Goal: Information Seeking & Learning: Find specific fact

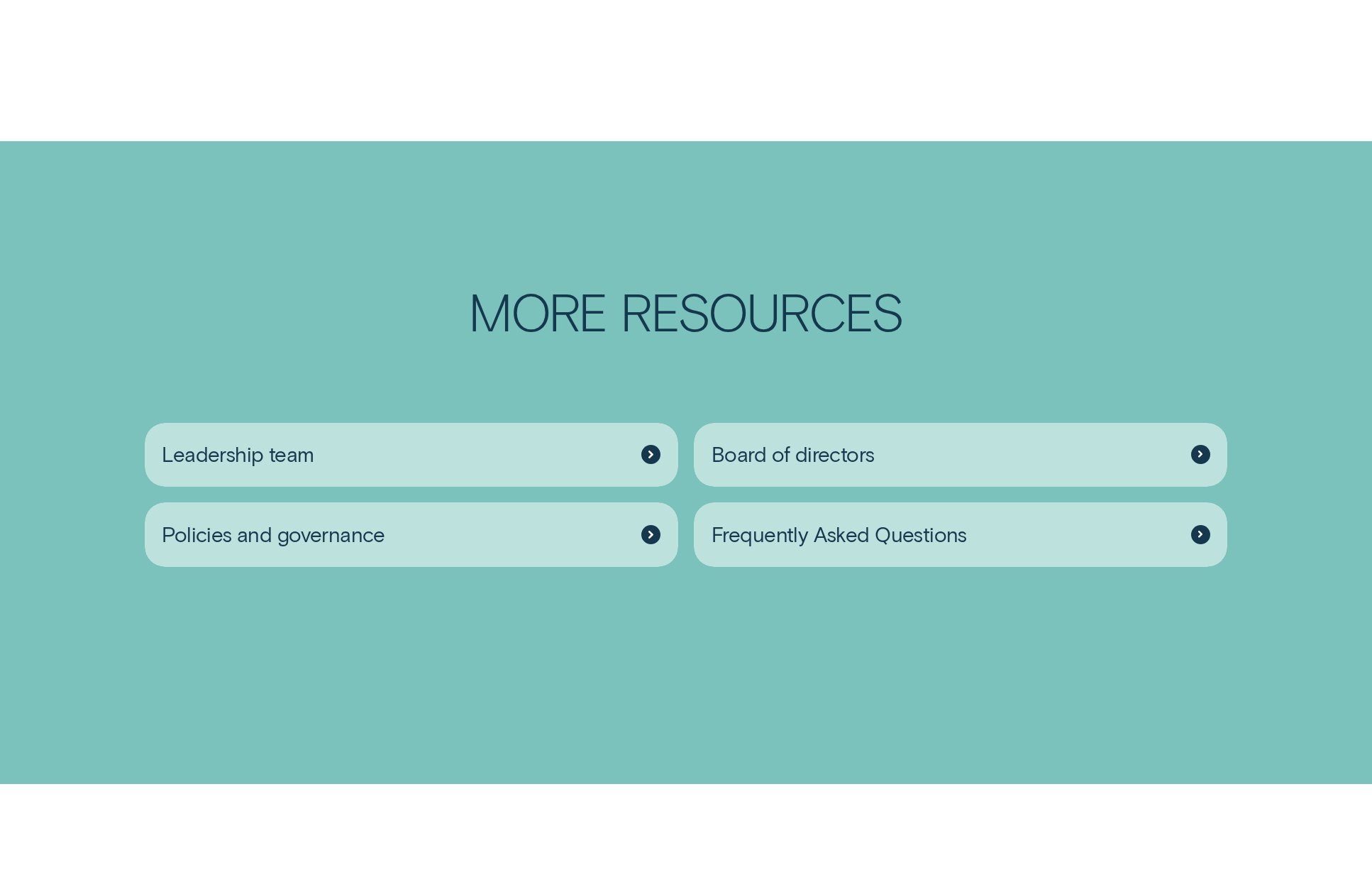
scroll to position [2192, 0]
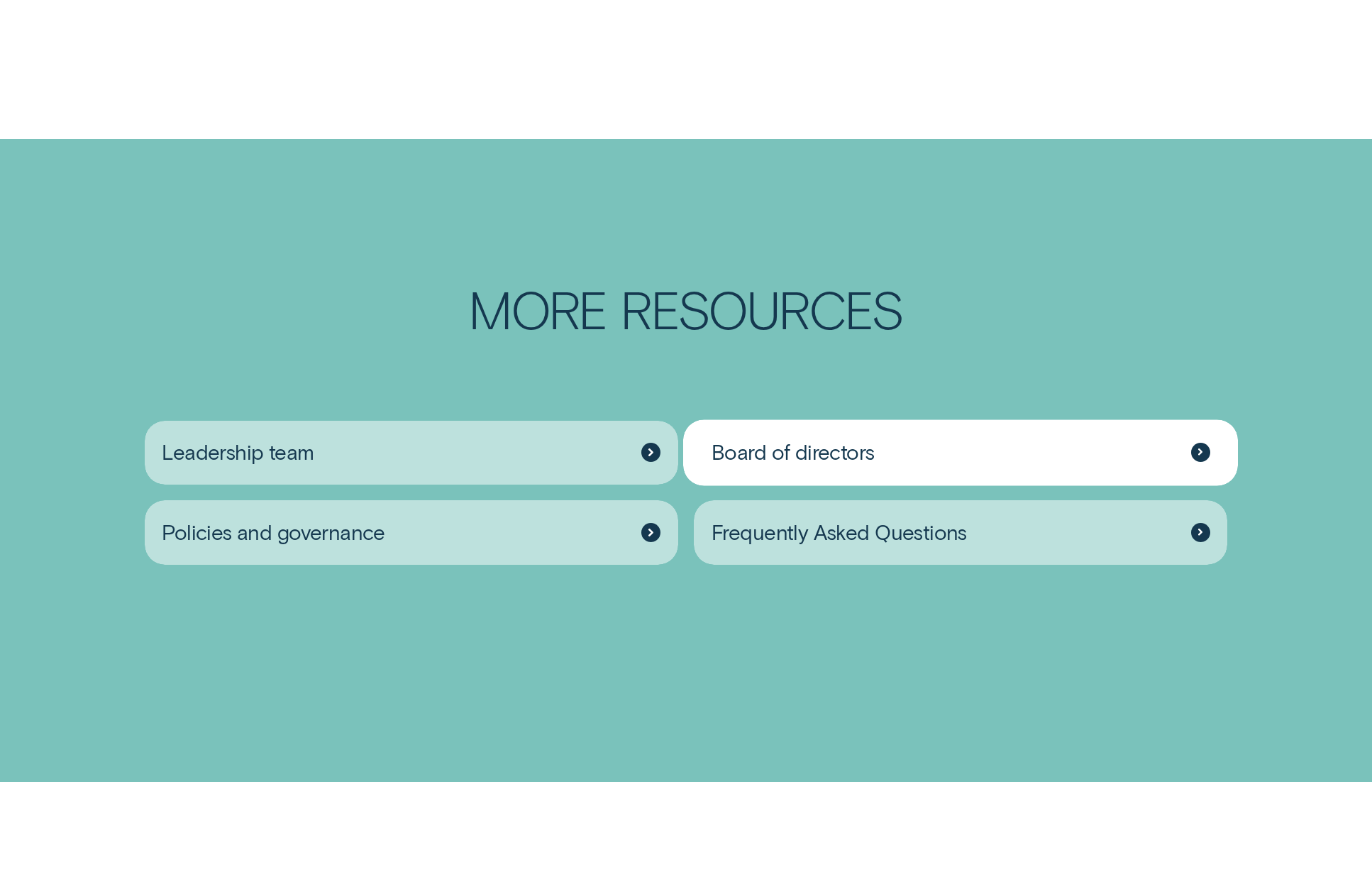
click at [1199, 456] on icon at bounding box center [1199, 452] width 3 height 6
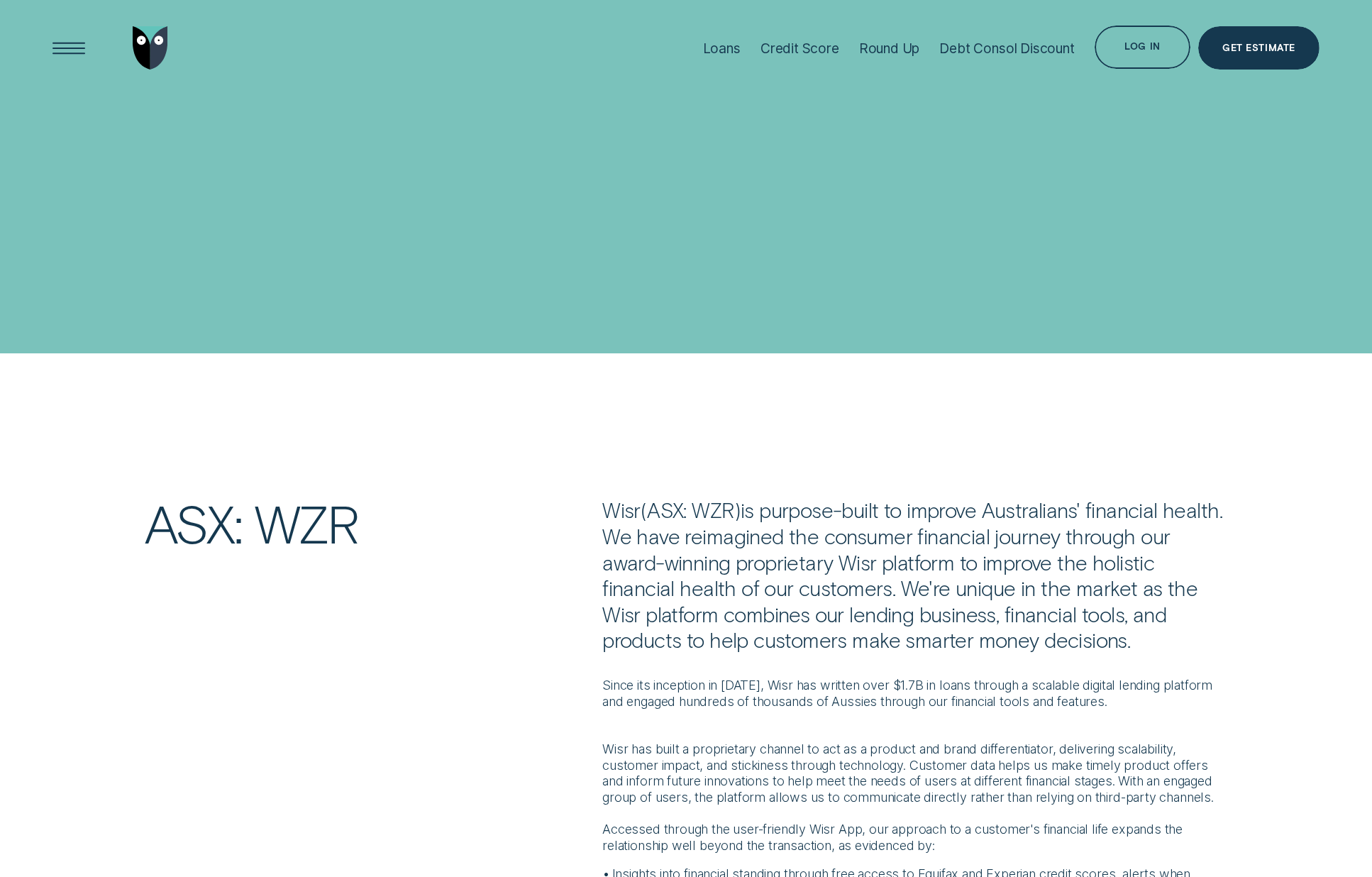
scroll to position [2192, 0]
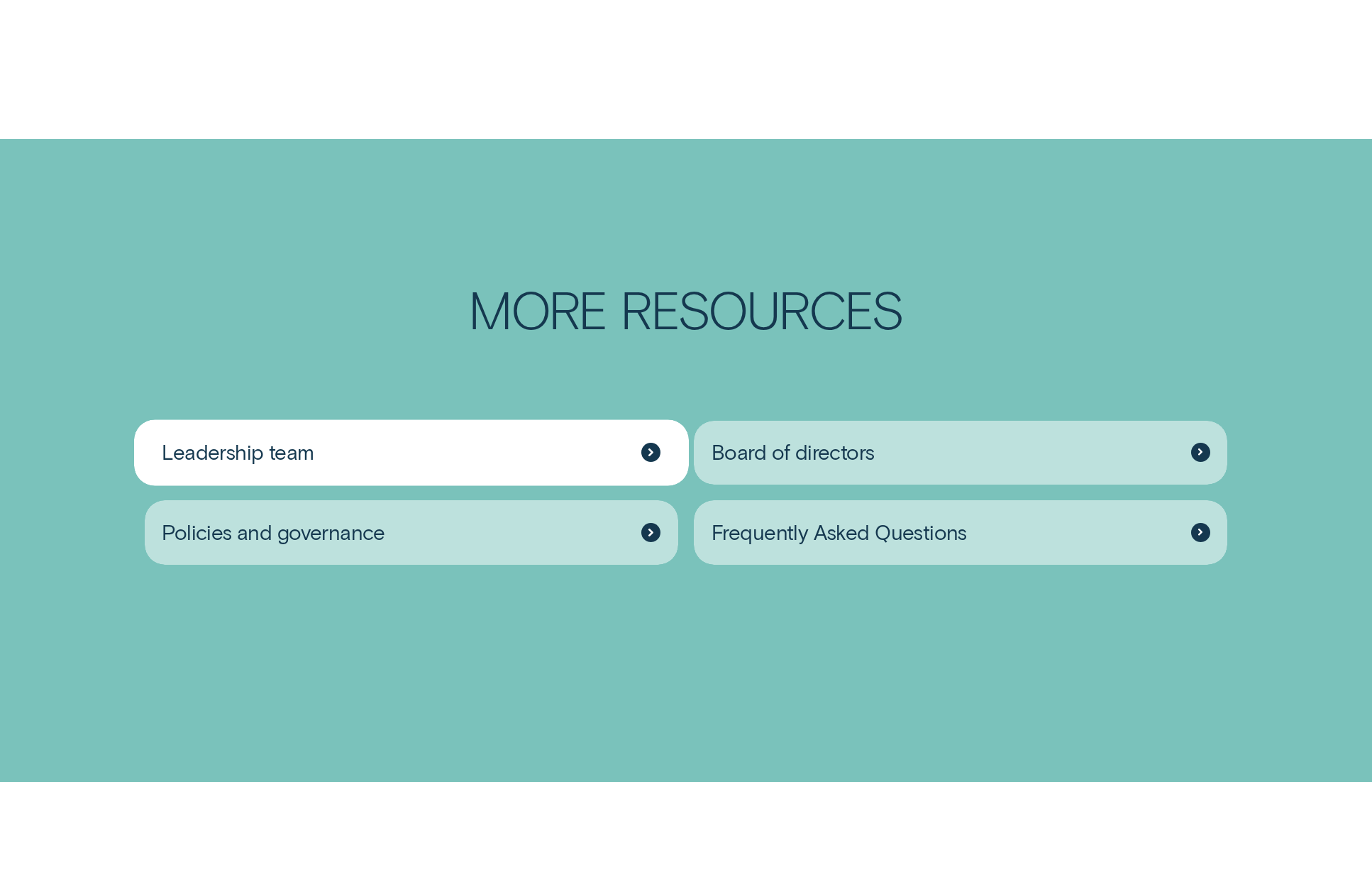
click at [652, 456] on icon at bounding box center [650, 452] width 5 height 8
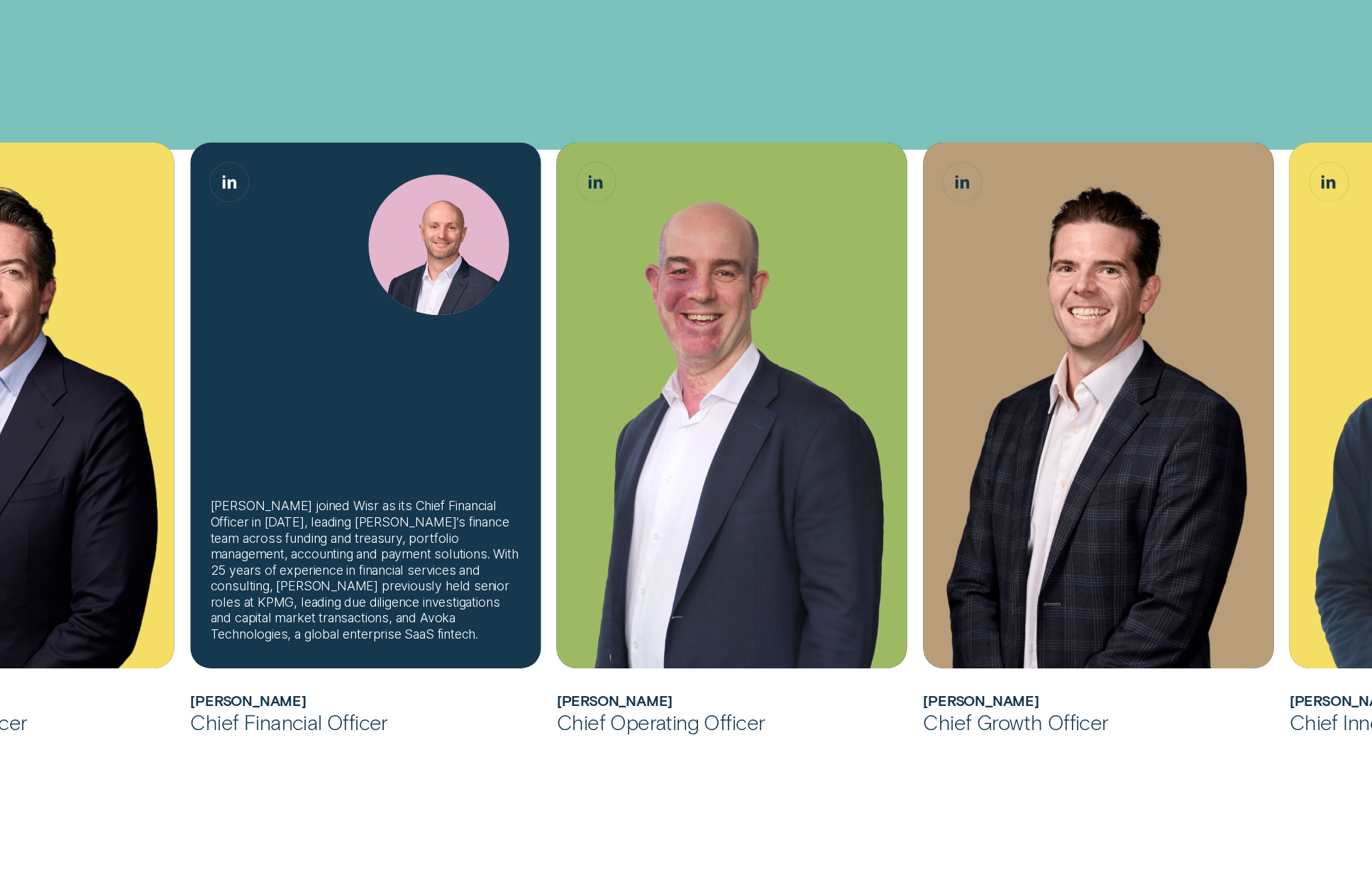
scroll to position [492, 0]
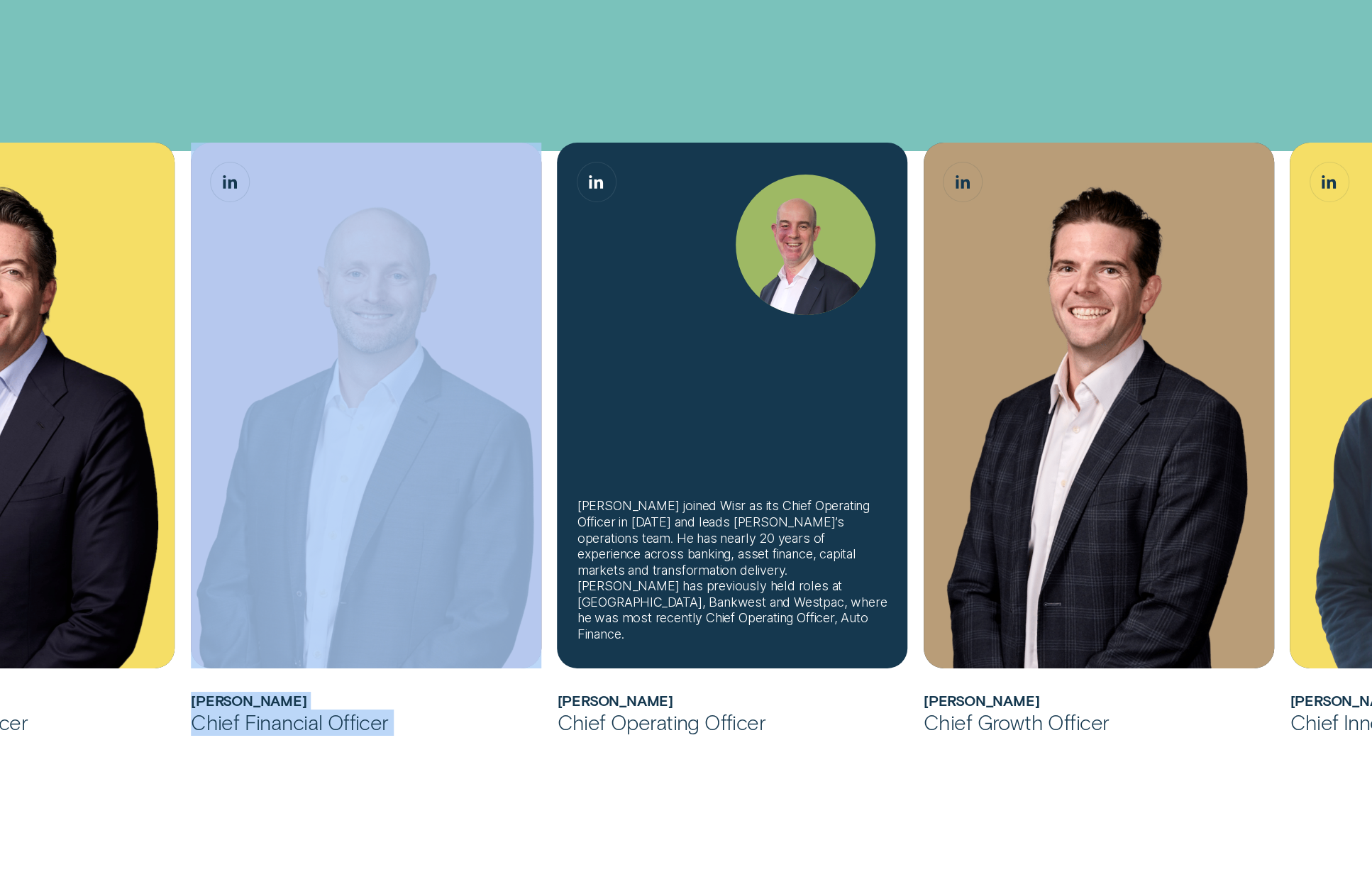
drag, startPoint x: 349, startPoint y: 479, endPoint x: 621, endPoint y: 476, distance: 272.0
click at [621, 476] on ul "[PERSON_NAME] joined Wisr as its Chief Financial Officer in [DATE] before being…" at bounding box center [457, 439] width 1282 height 593
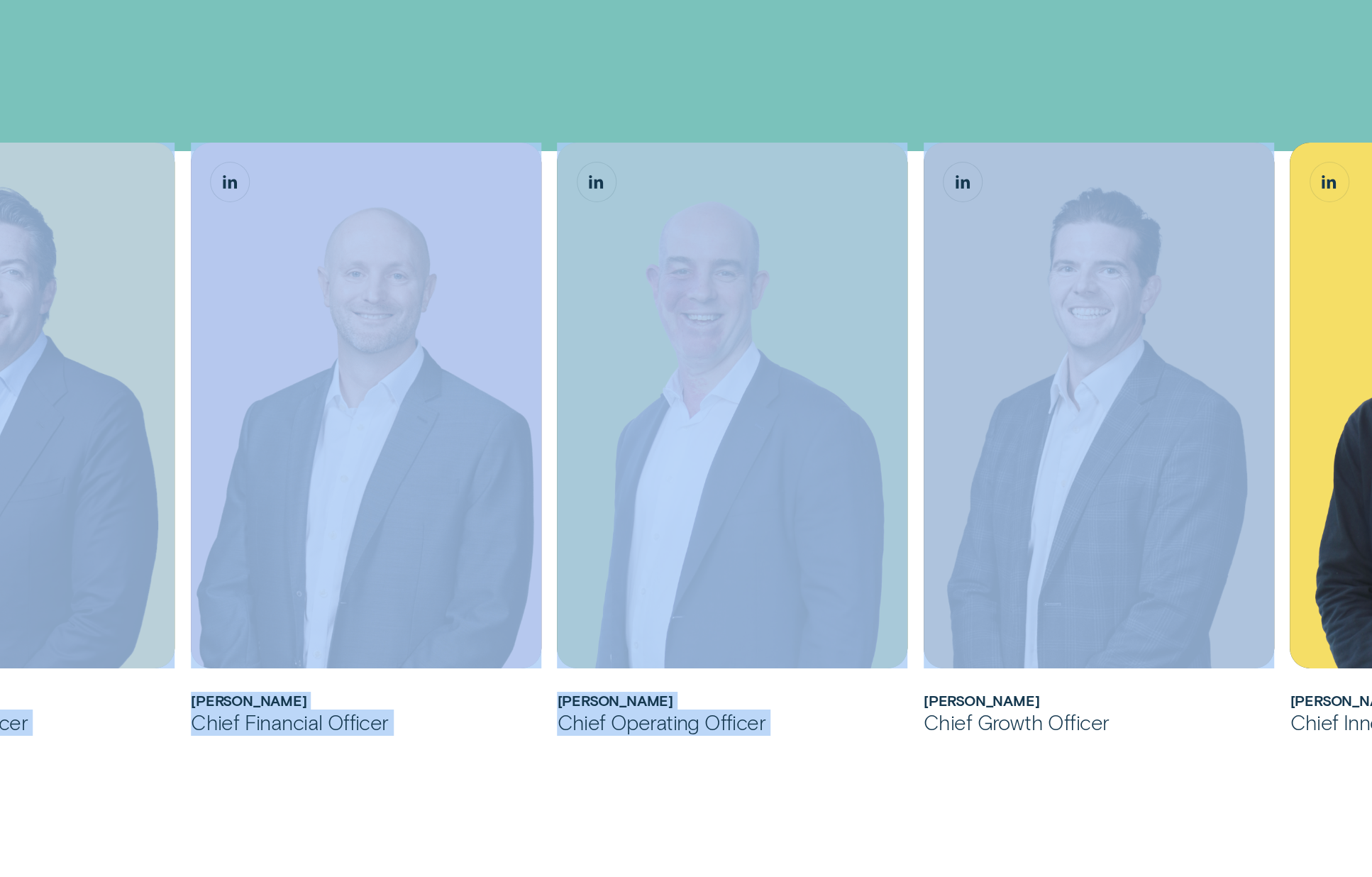
drag, startPoint x: 109, startPoint y: 433, endPoint x: 996, endPoint y: 673, distance: 918.9
click at [996, 673] on ul "[PERSON_NAME] joined Wisr as its Chief Financial Officer in [DATE] before being…" at bounding box center [457, 439] width 1282 height 593
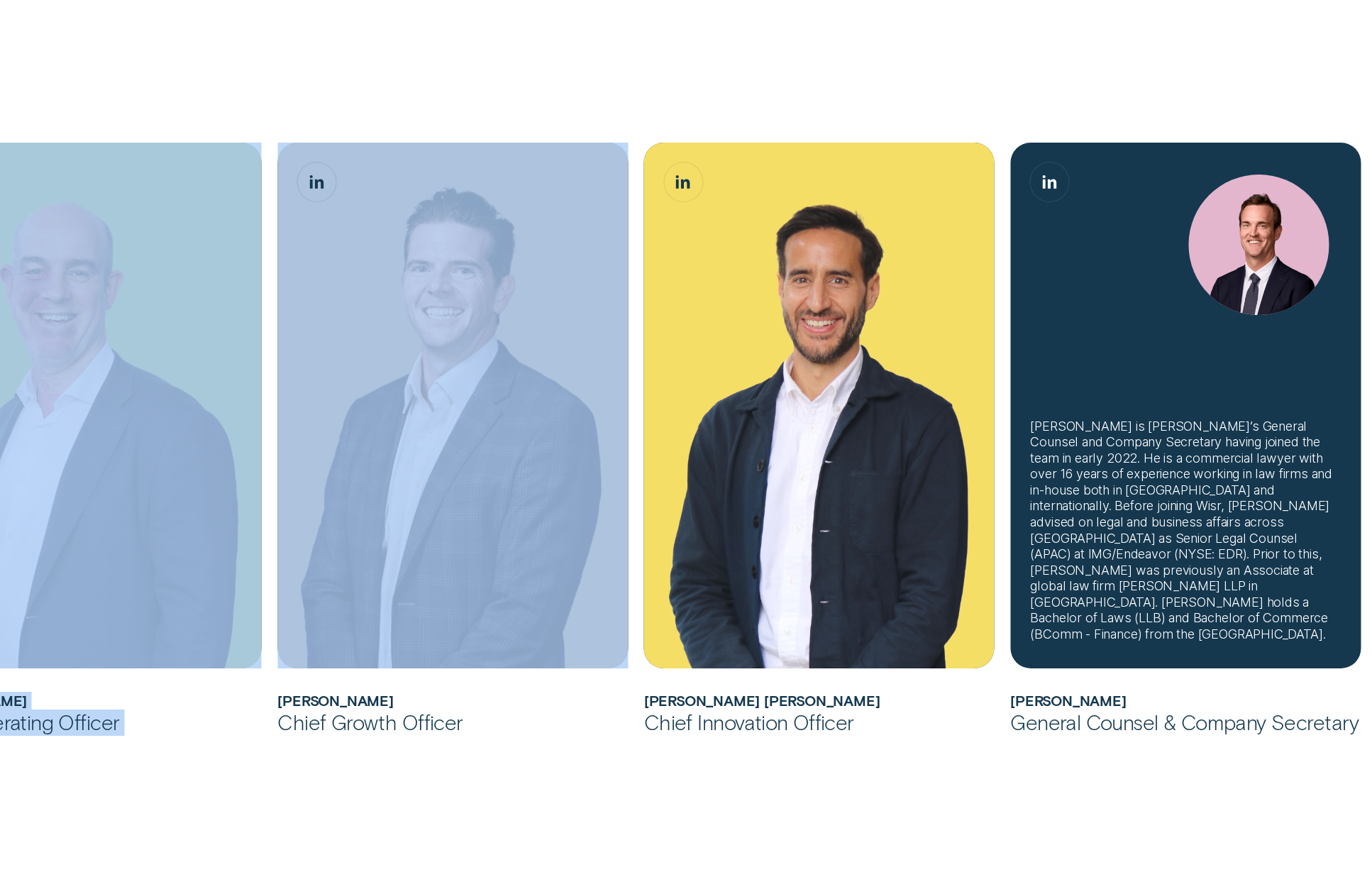
scroll to position [897, 0]
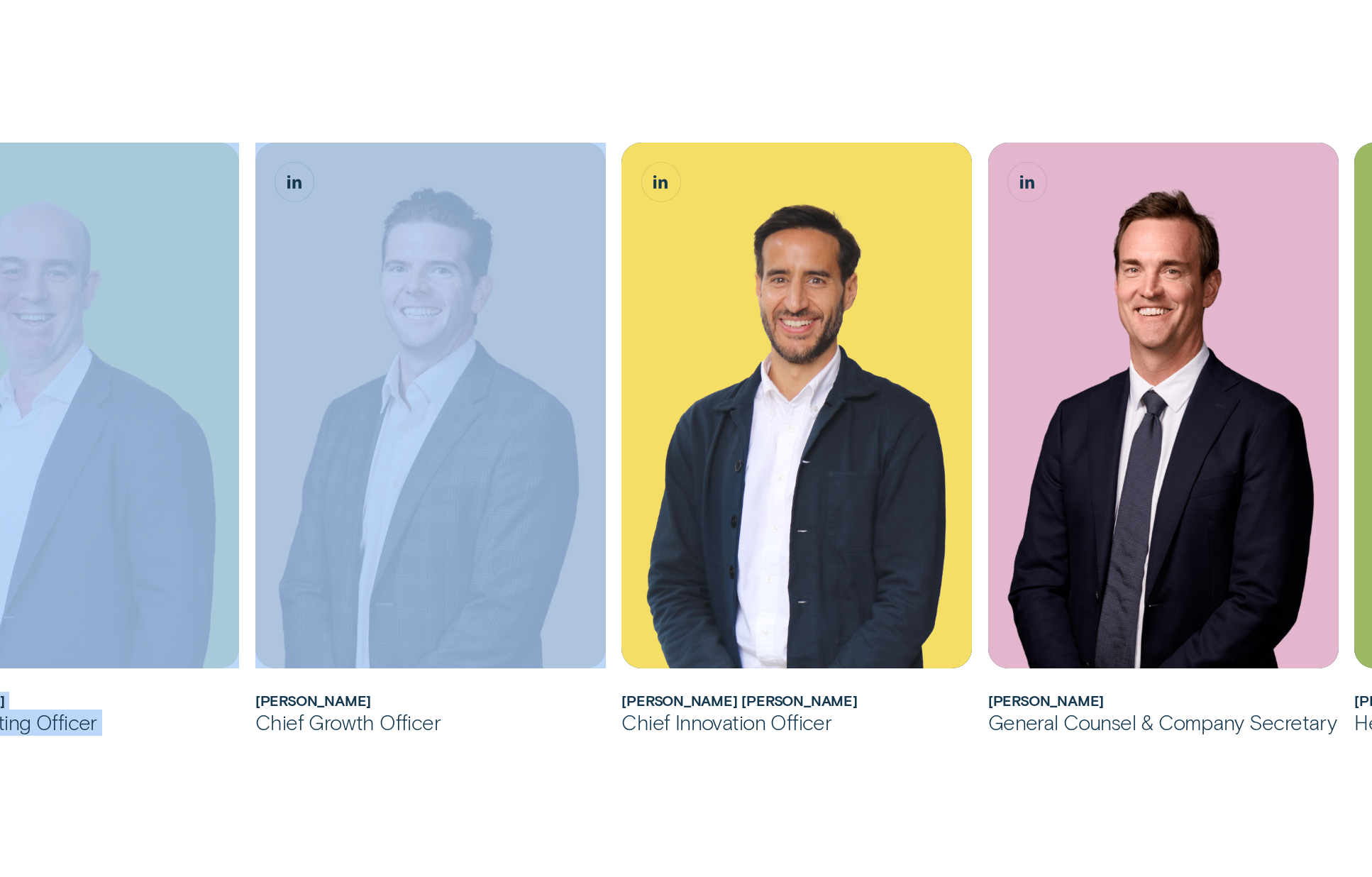
click at [626, 68] on div "[PERSON_NAME] joined Wisr as its Chief Financial Officer in [DATE] before being…" at bounding box center [686, 289] width 1372 height 1470
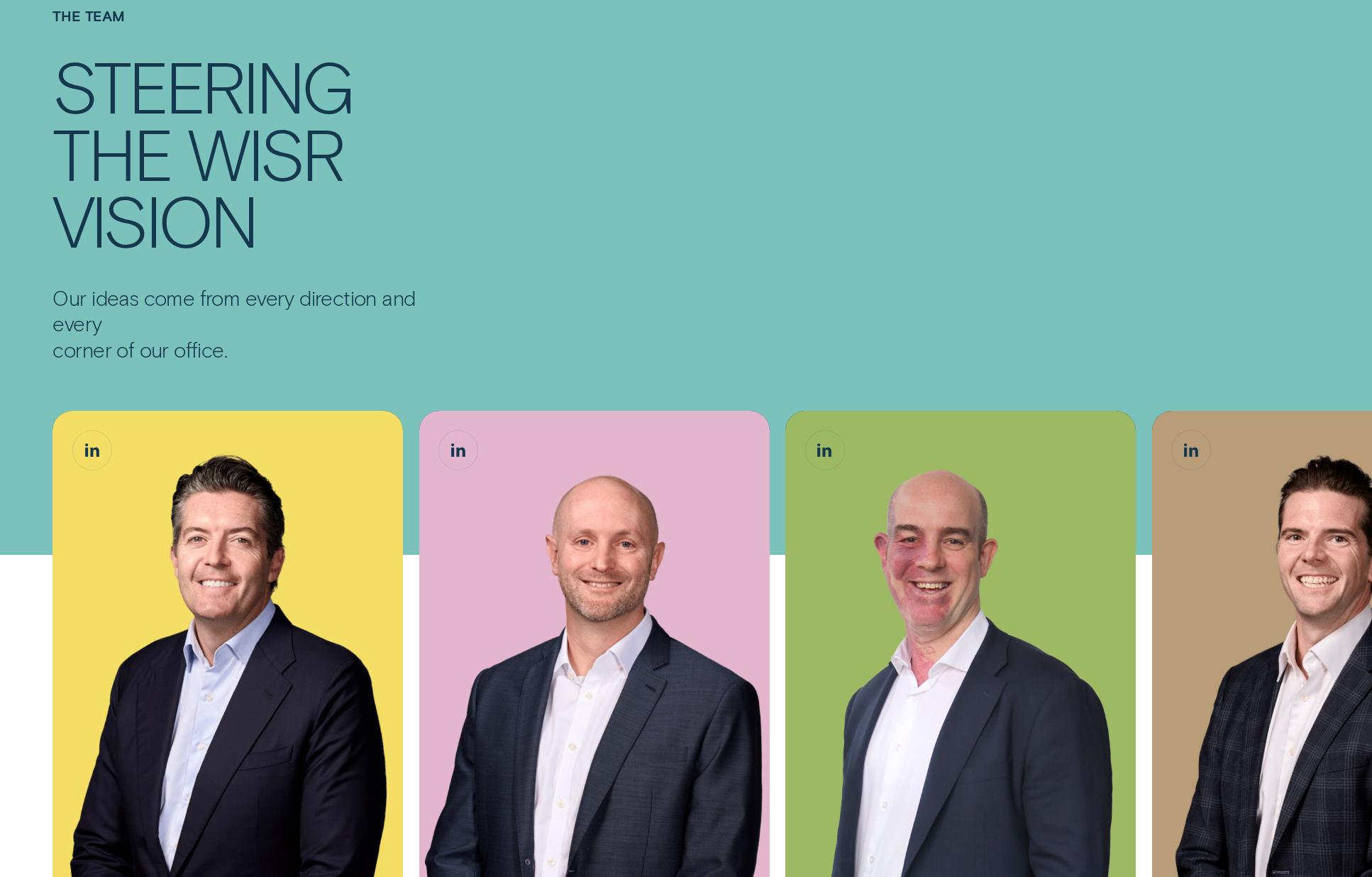
scroll to position [91, 0]
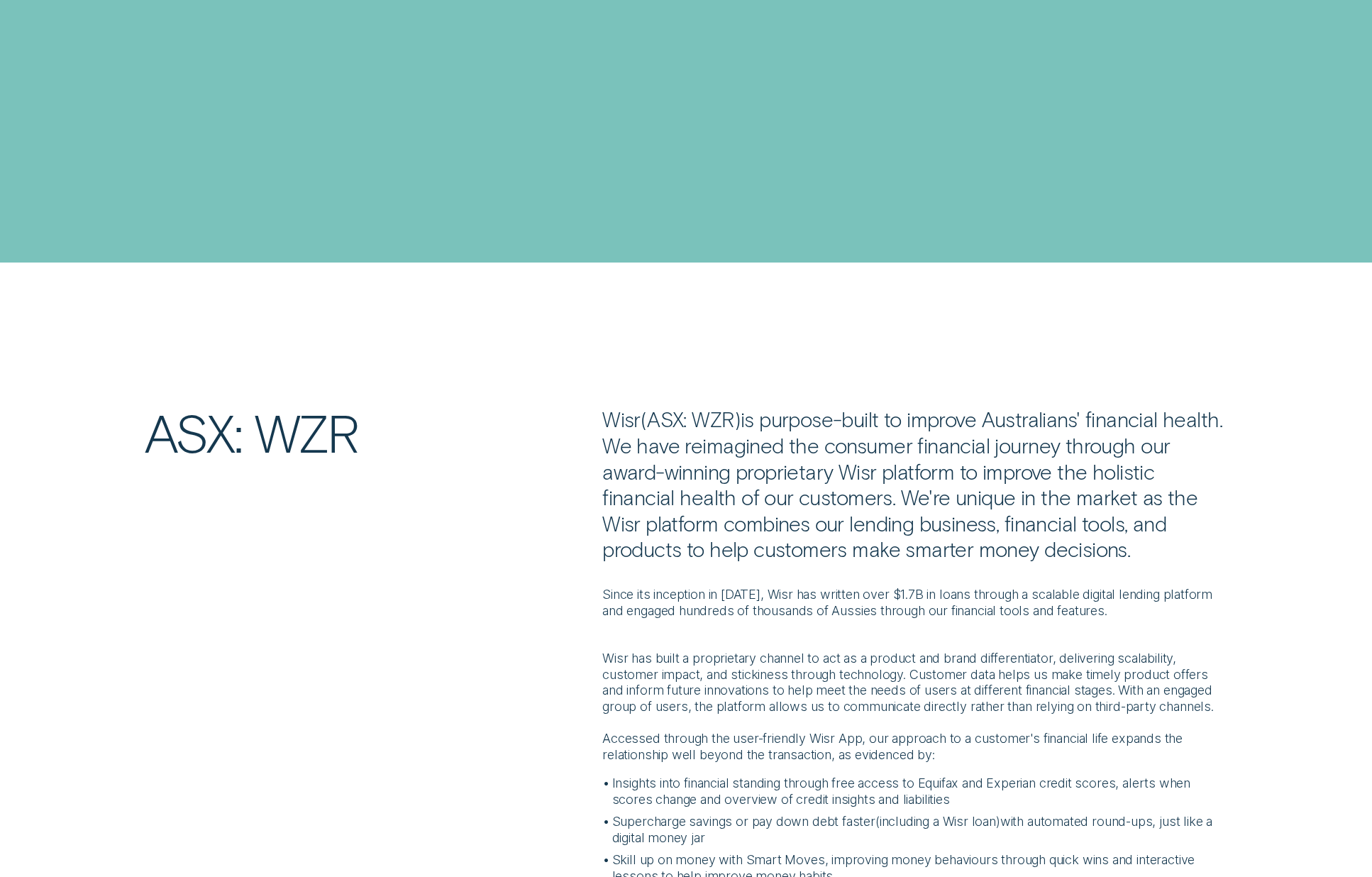
scroll to position [2192, 0]
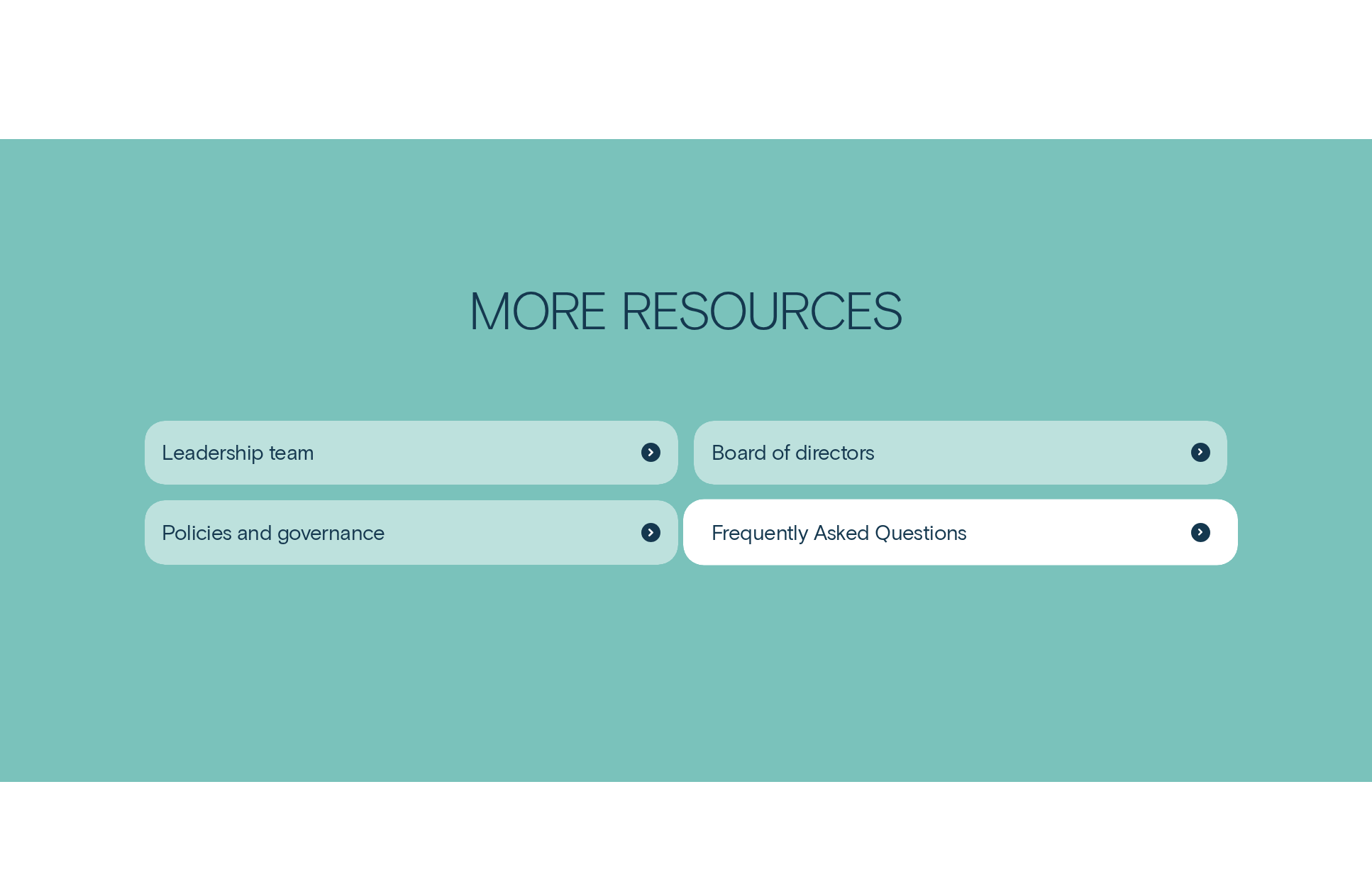
click at [1018, 548] on div "Frequently Asked Questions" at bounding box center [960, 532] width 533 height 64
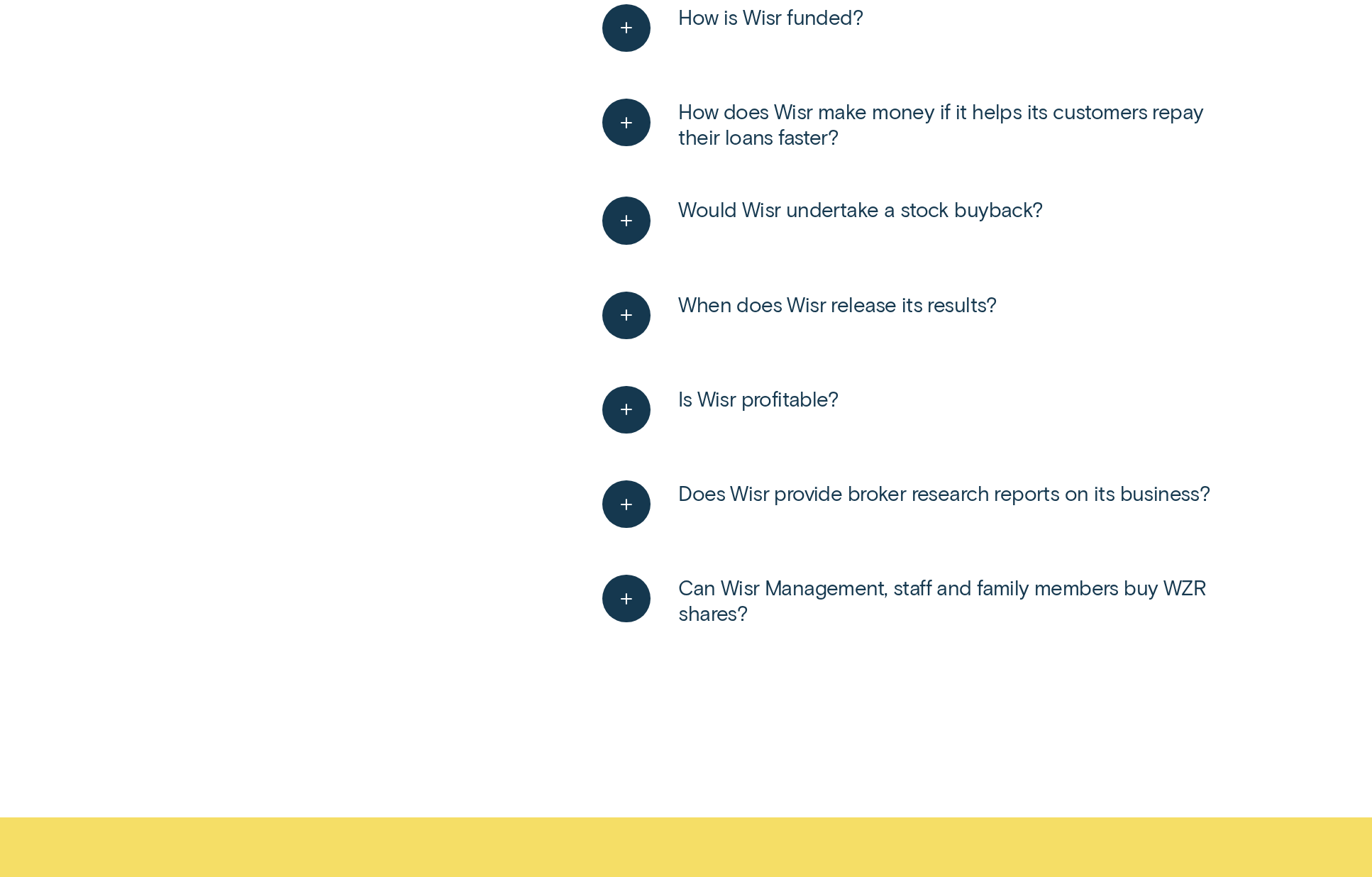
scroll to position [647, 0]
click at [628, 398] on icon "See more" at bounding box center [627, 408] width 25 height 22
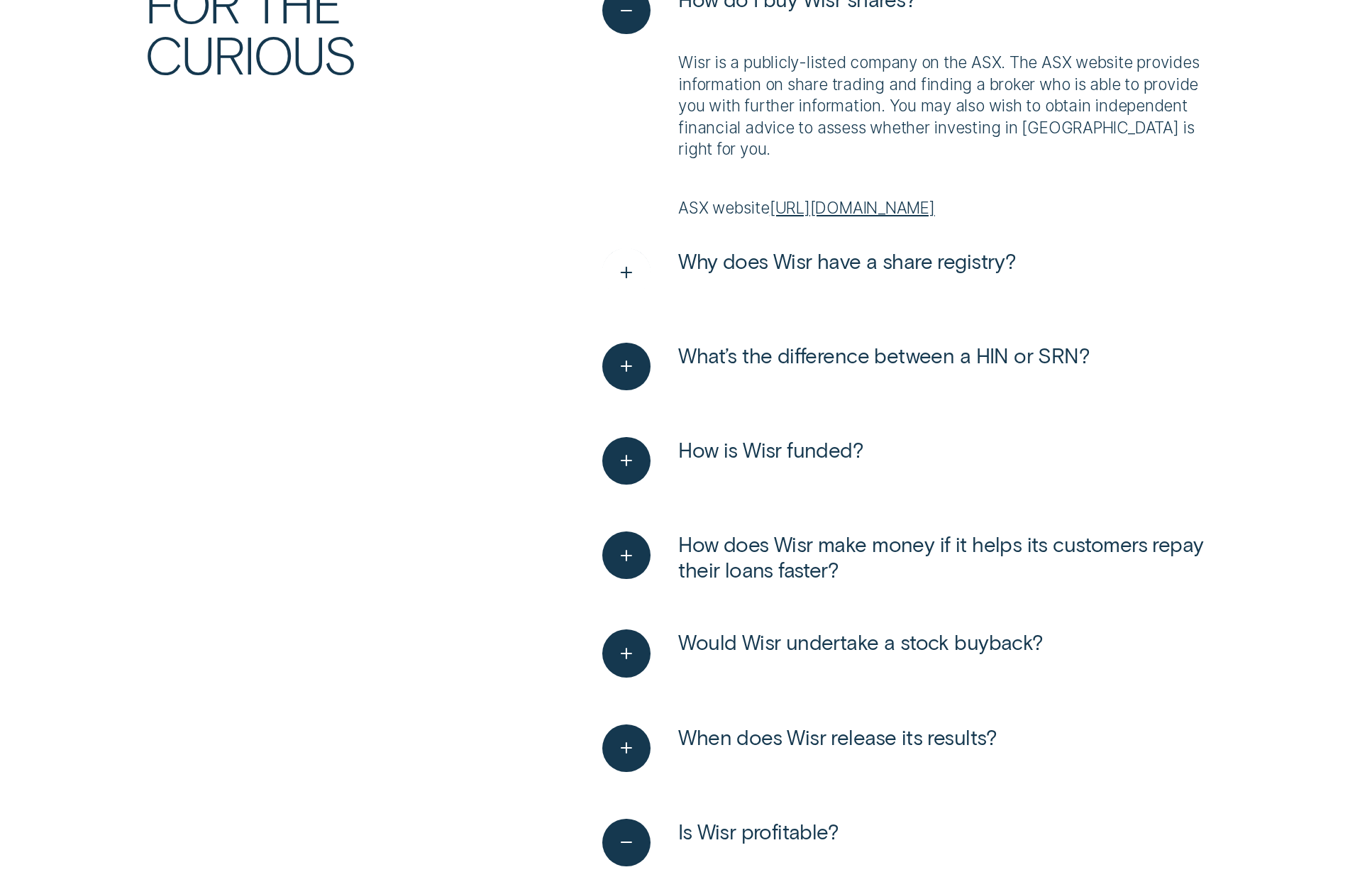
scroll to position [184, 0]
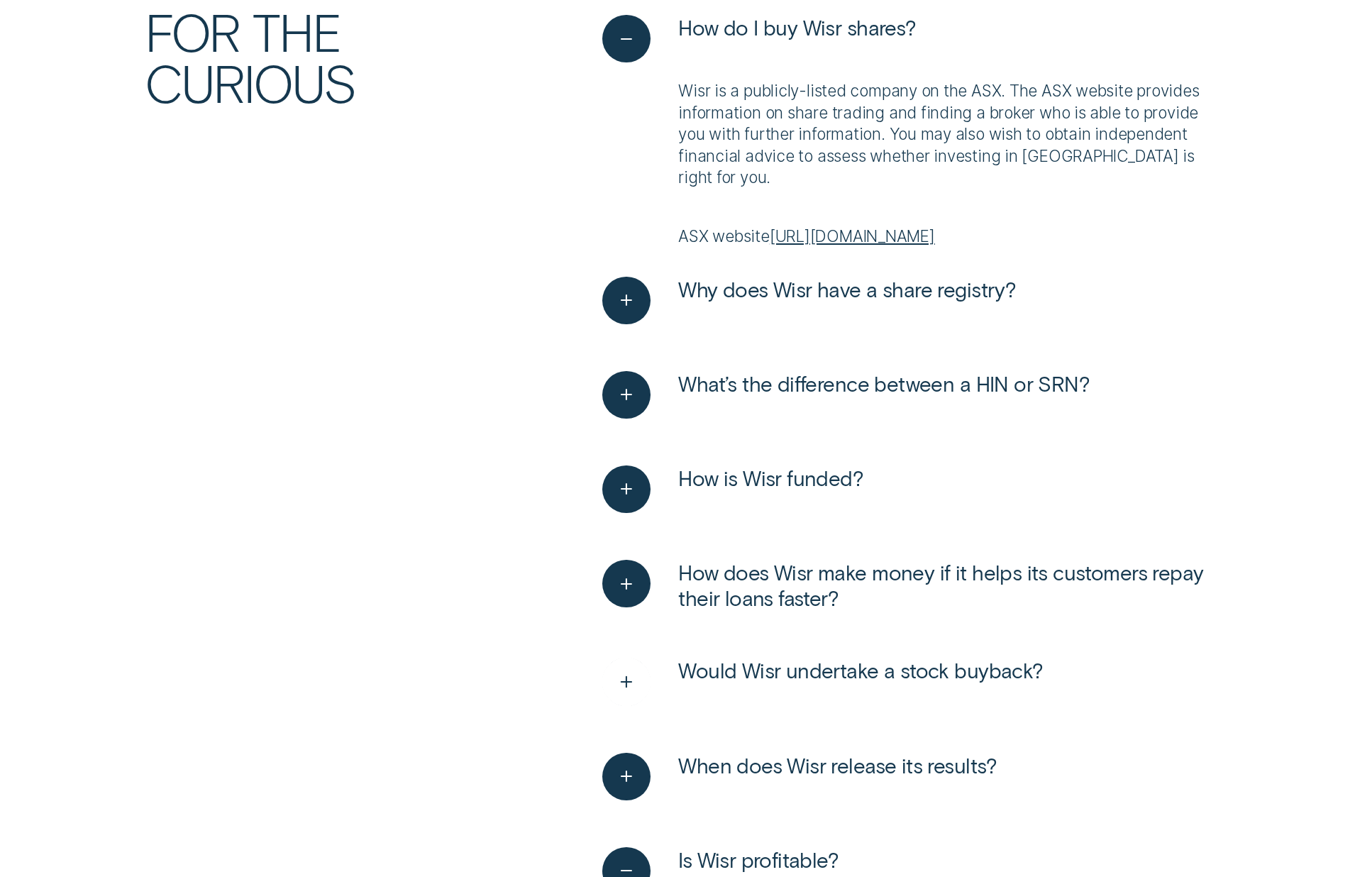
click at [799, 666] on span "Would Wisr undertake a stock buyback?" at bounding box center [860, 671] width 364 height 26
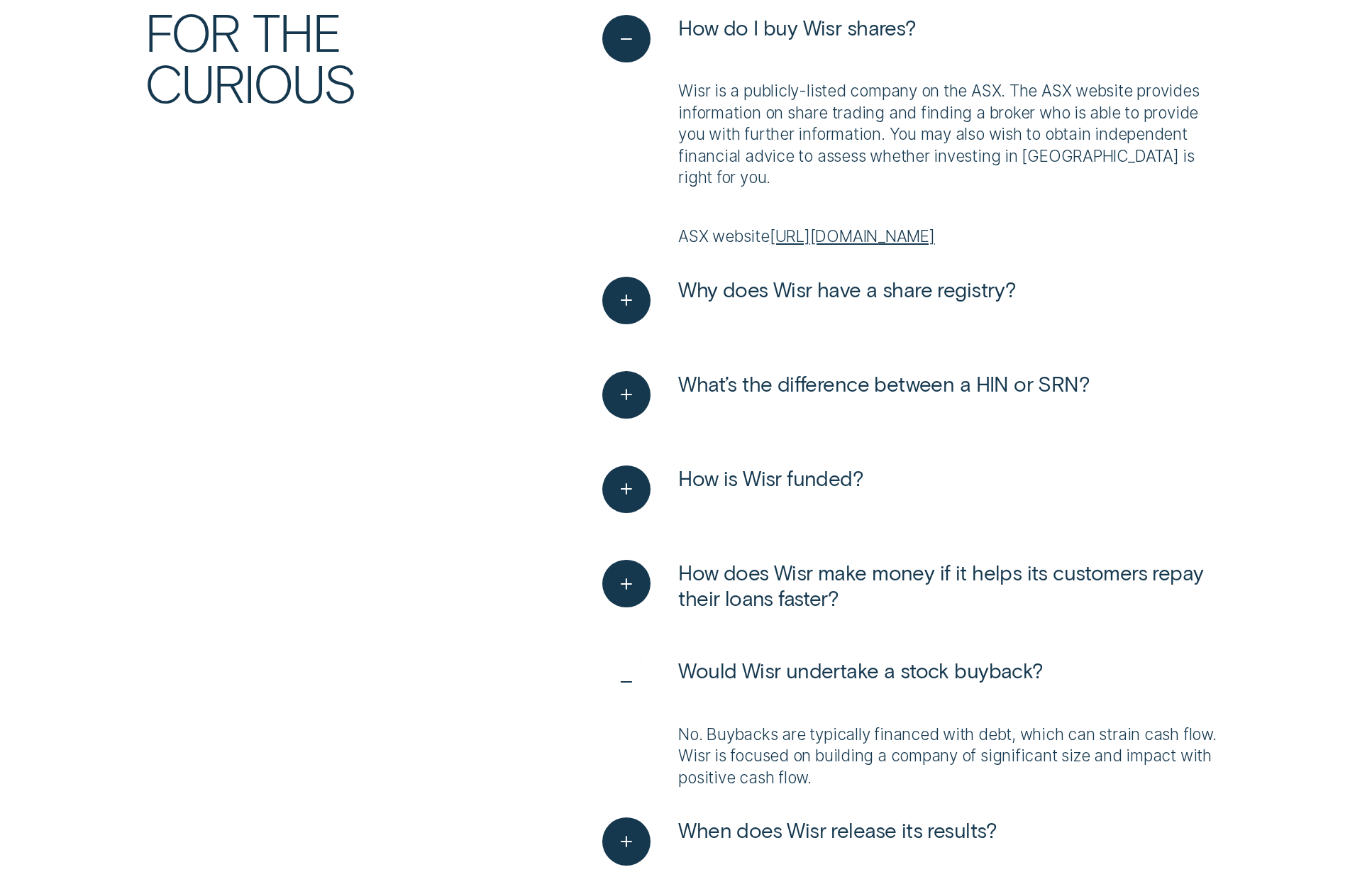
click at [629, 671] on icon "See less" at bounding box center [627, 682] width 25 height 22
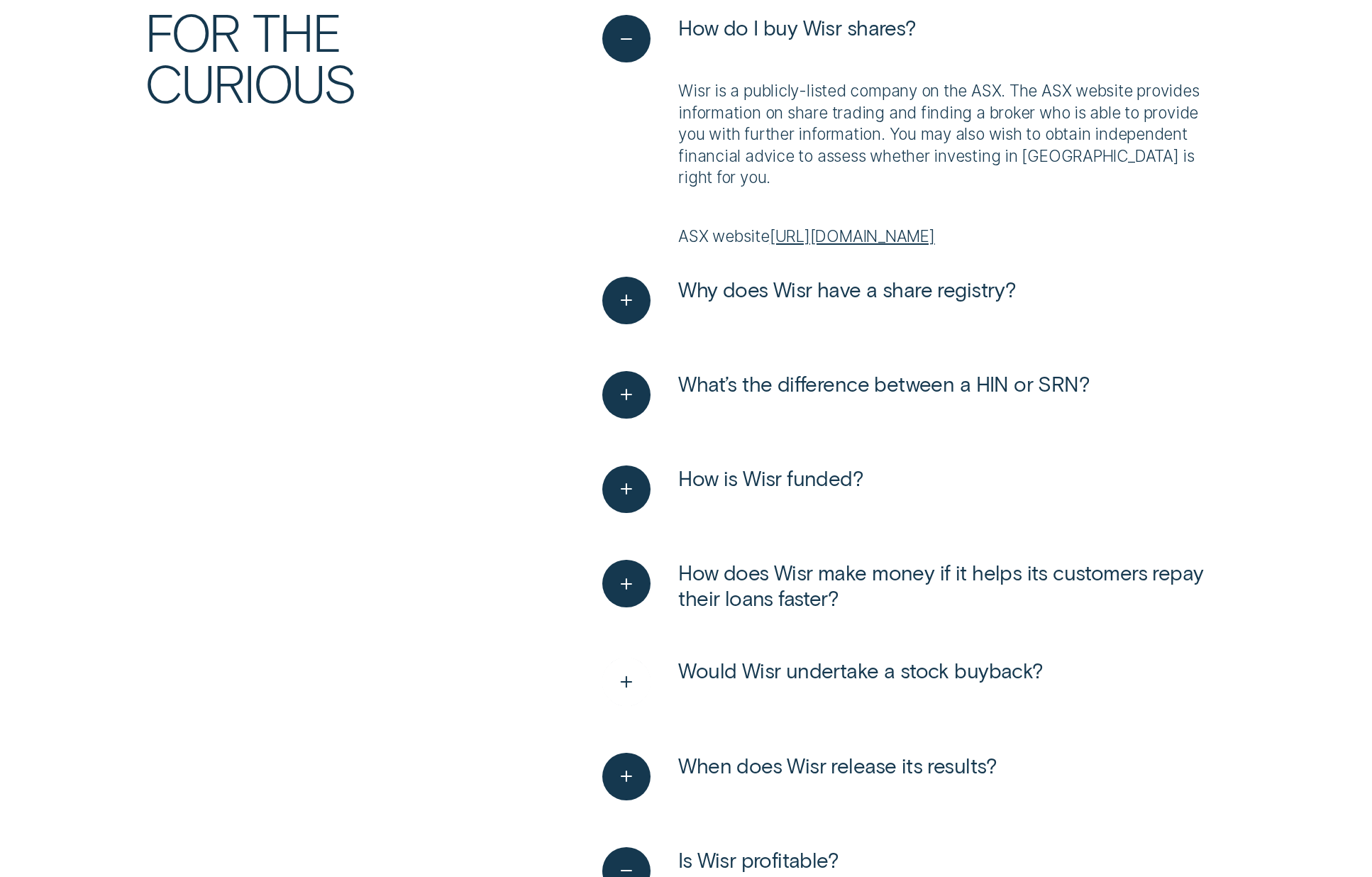
click at [625, 678] on icon "See more" at bounding box center [627, 682] width 25 height 22
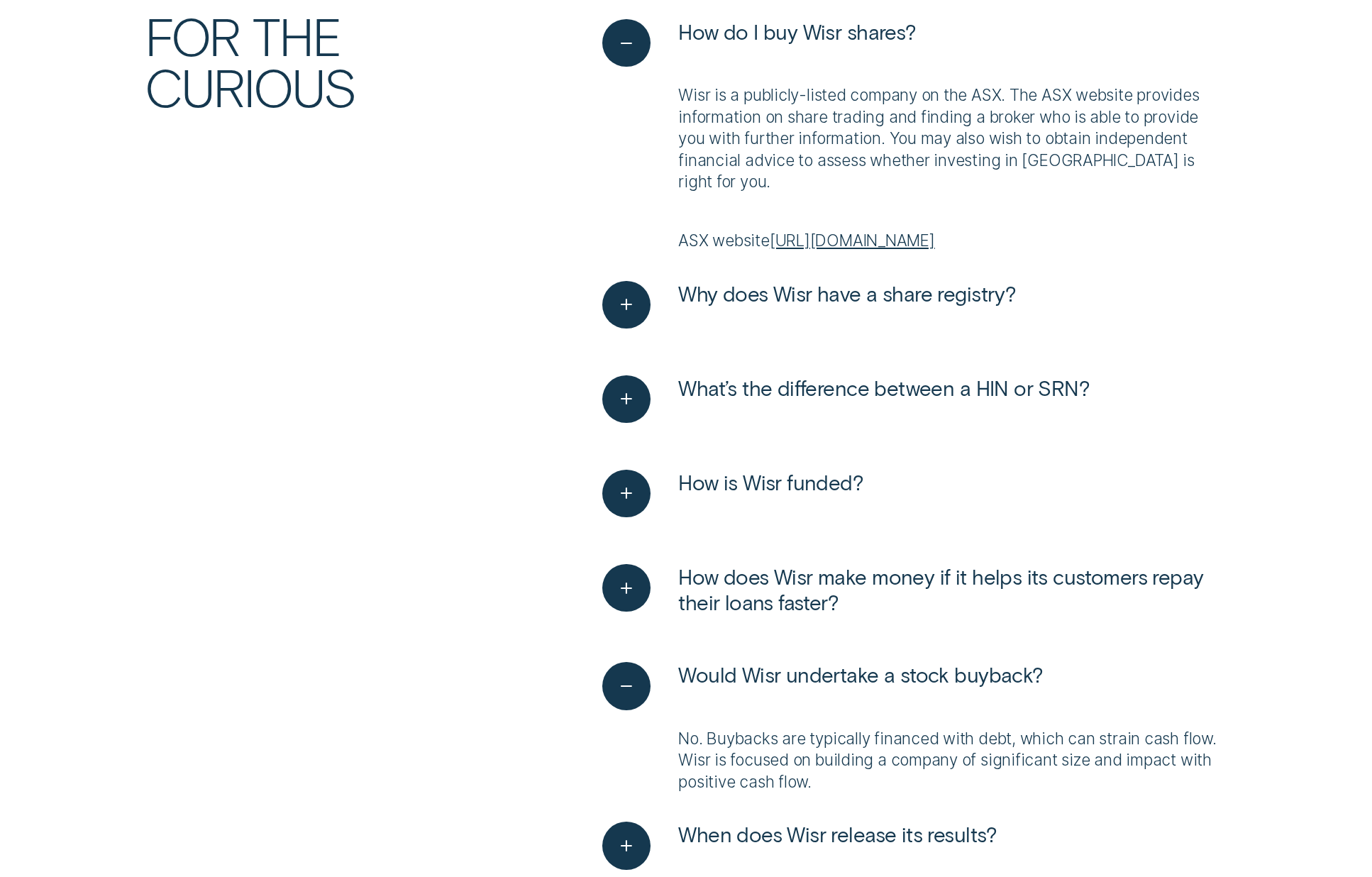
scroll to position [178, 0]
click at [629, 492] on icon "See more" at bounding box center [627, 495] width 25 height 22
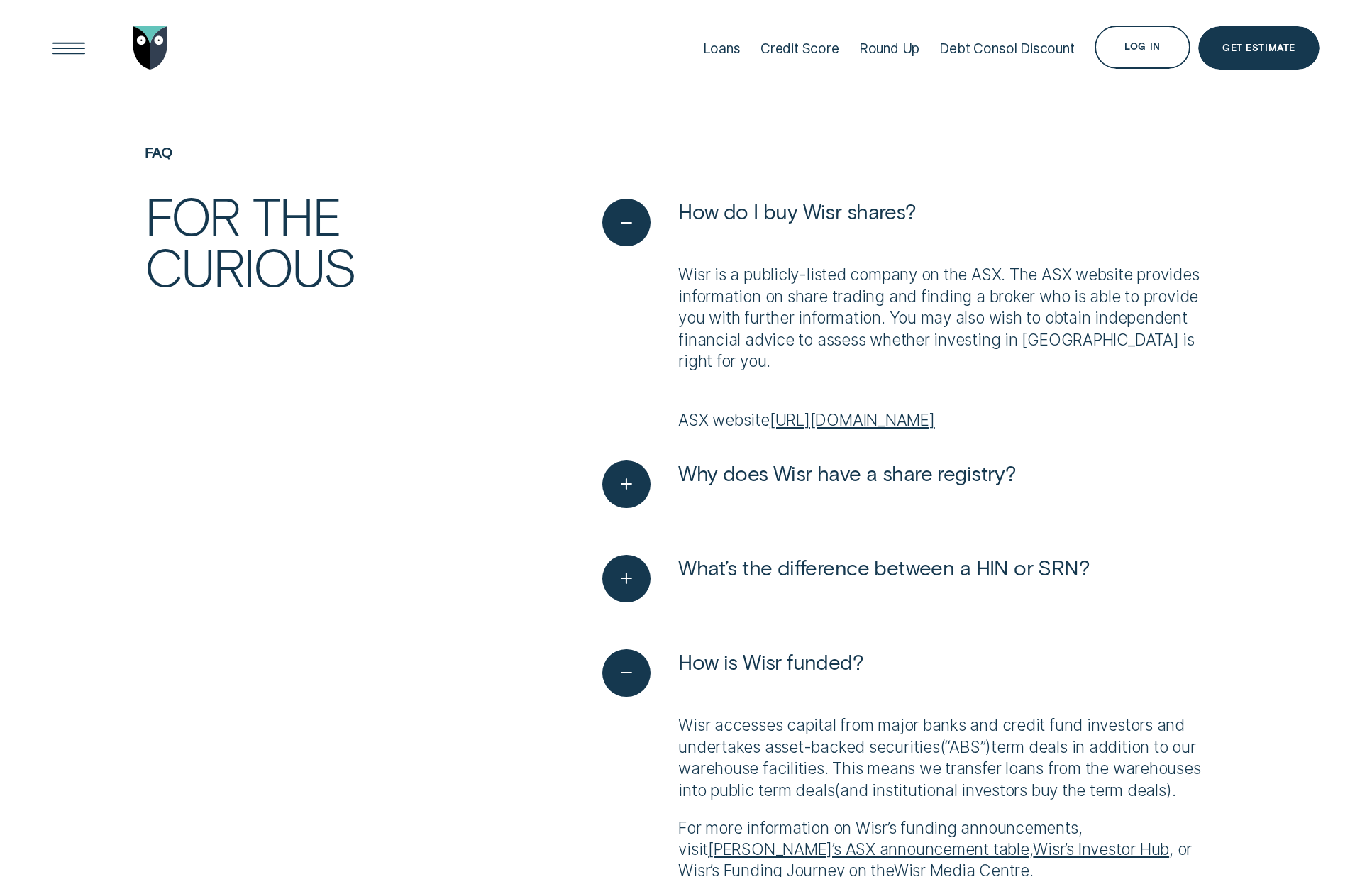
scroll to position [0, 0]
